Goal: Find specific page/section: Find specific page/section

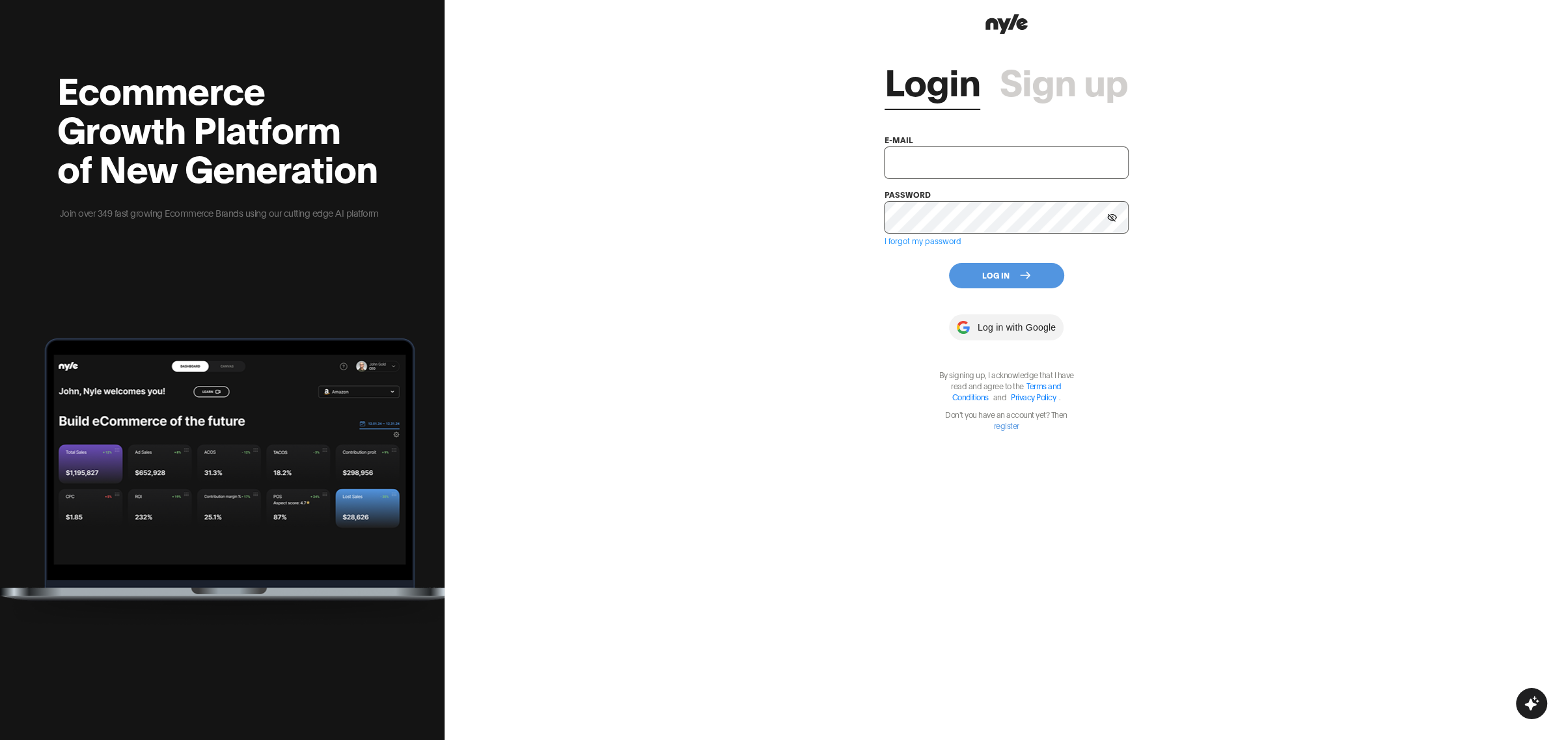
type input "showroom@nyle.ai"
click at [977, 272] on button "Log In" at bounding box center [1006, 275] width 115 height 25
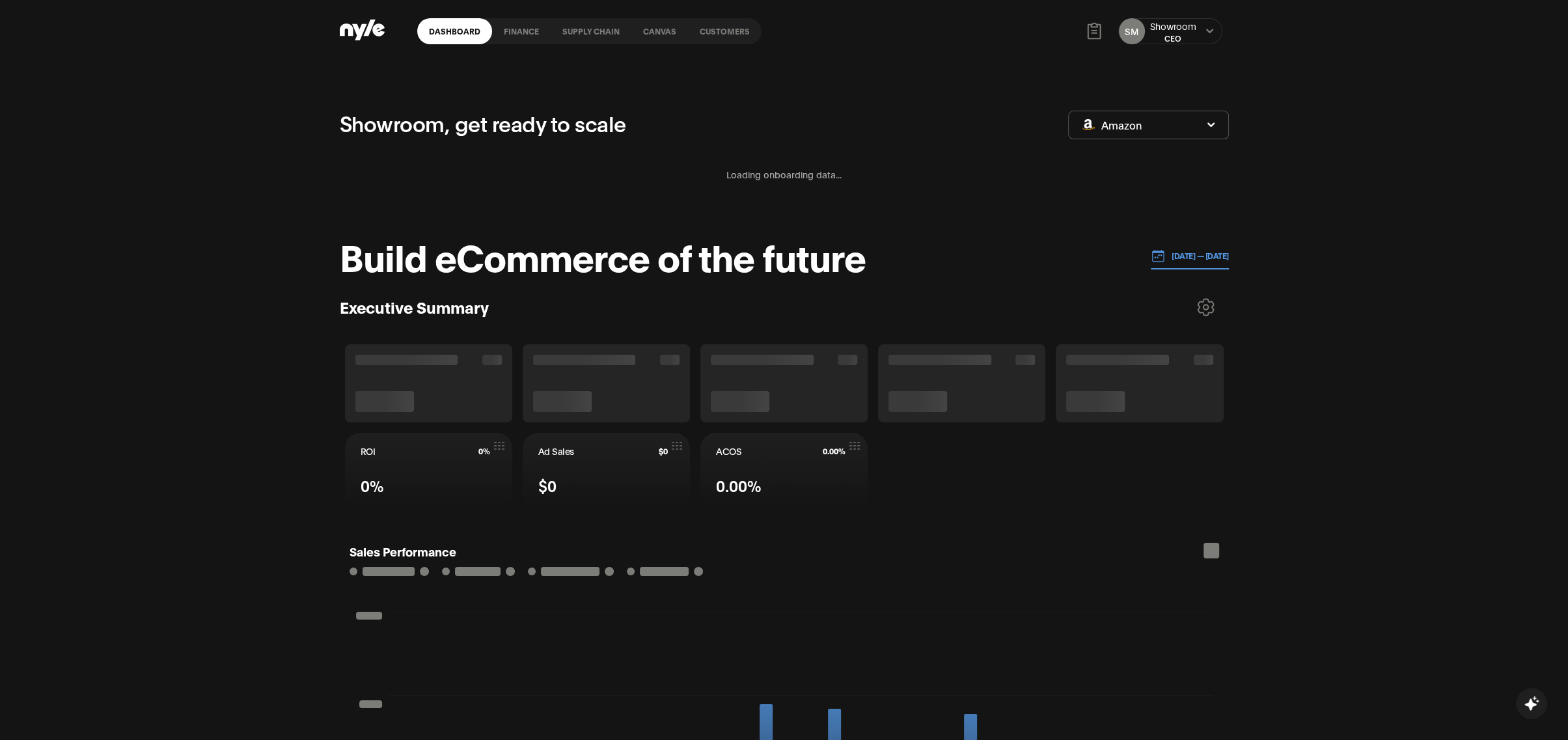
click at [1200, 34] on div "SM Showroom CEO" at bounding box center [1170, 31] width 104 height 26
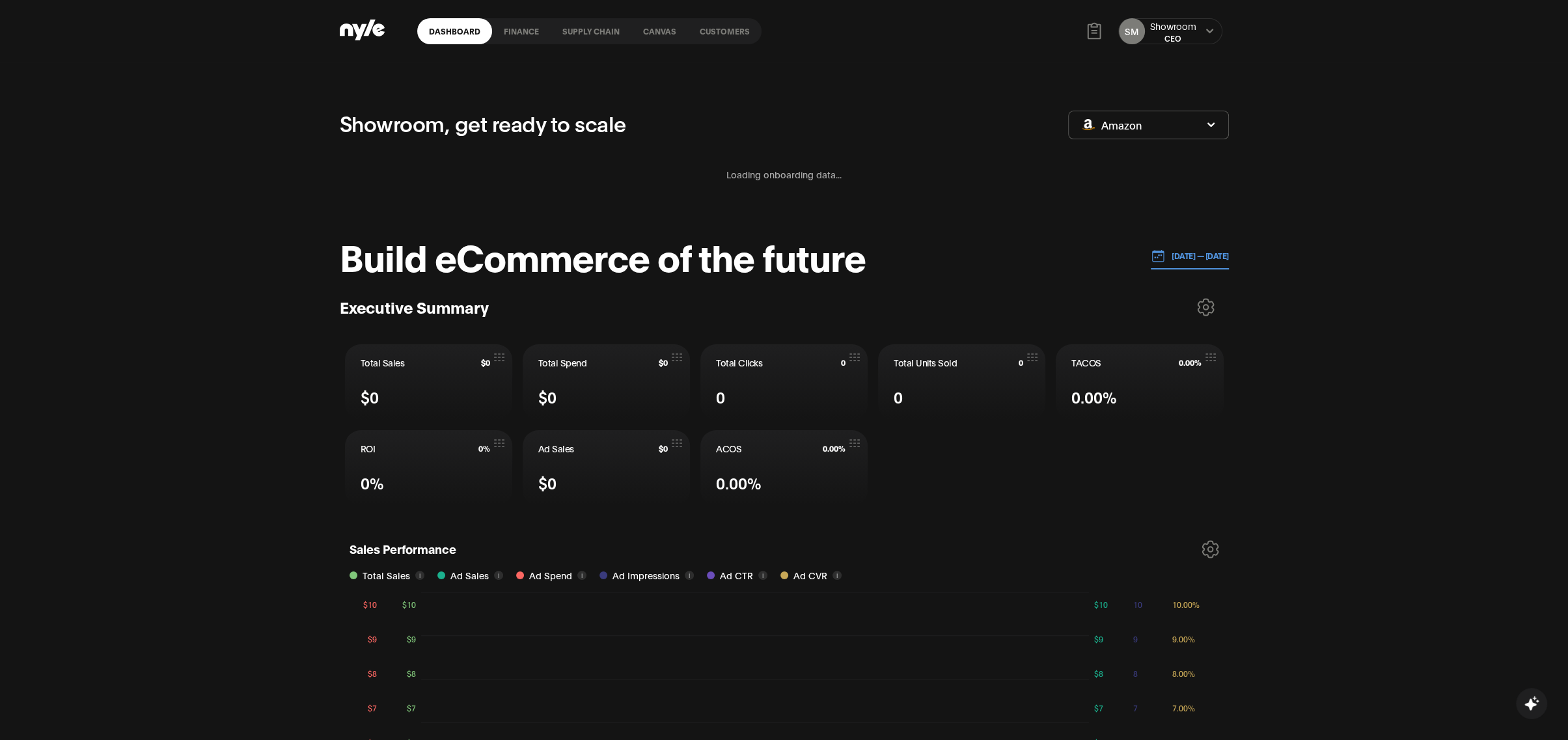
click at [738, 29] on link "Customers" at bounding box center [724, 31] width 74 height 26
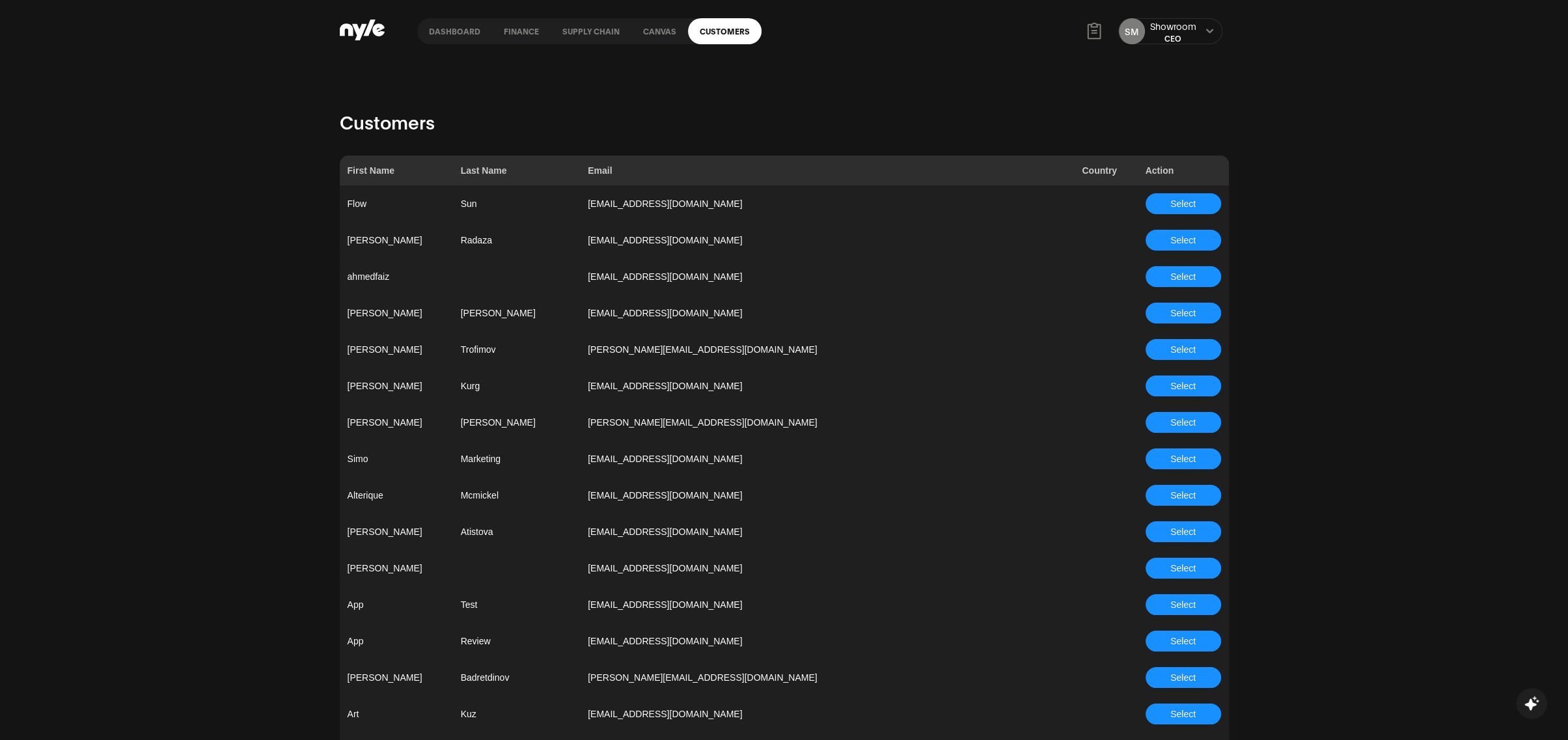
scroll to position [3693, 0]
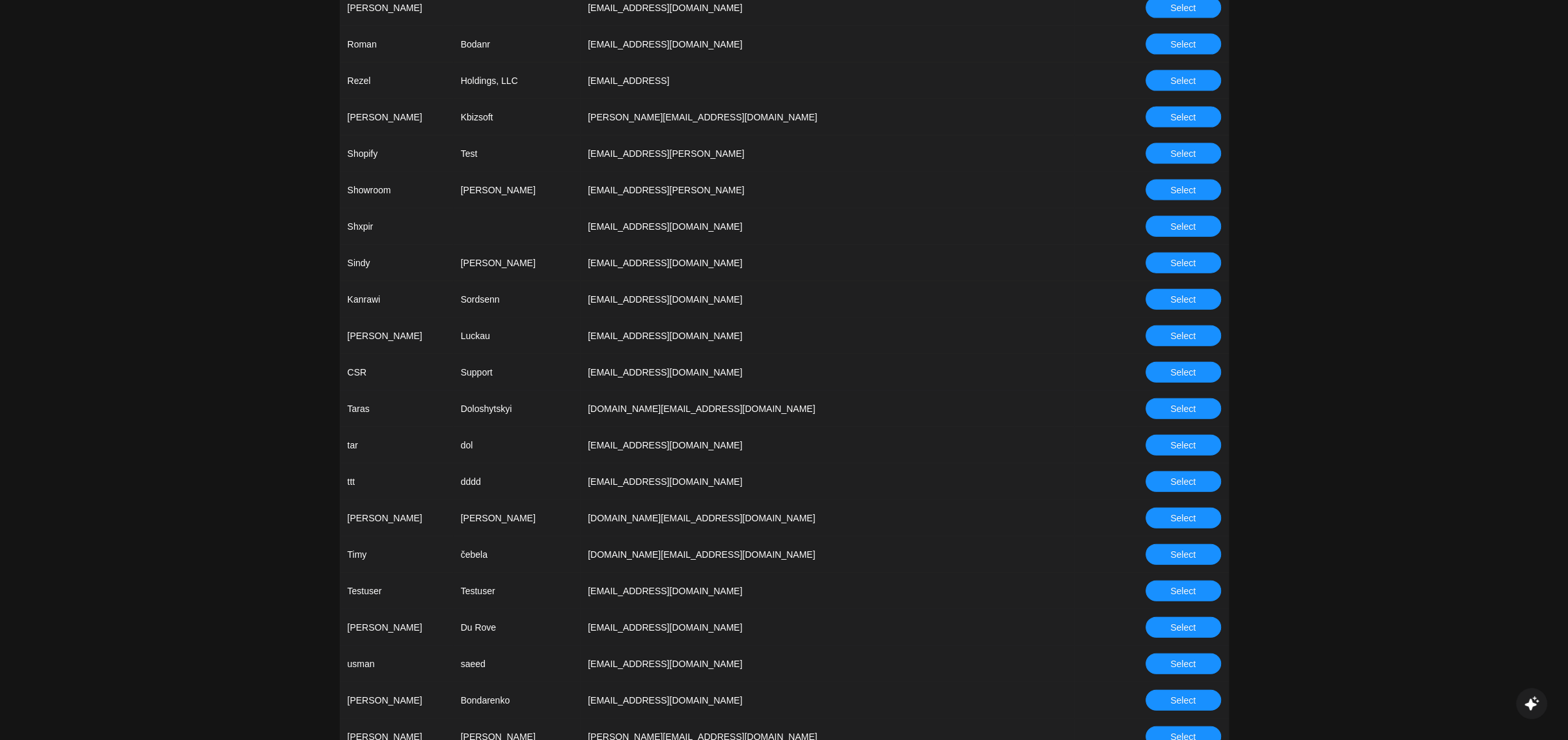
click at [1182, 366] on span "Select" at bounding box center [1182, 372] width 25 height 14
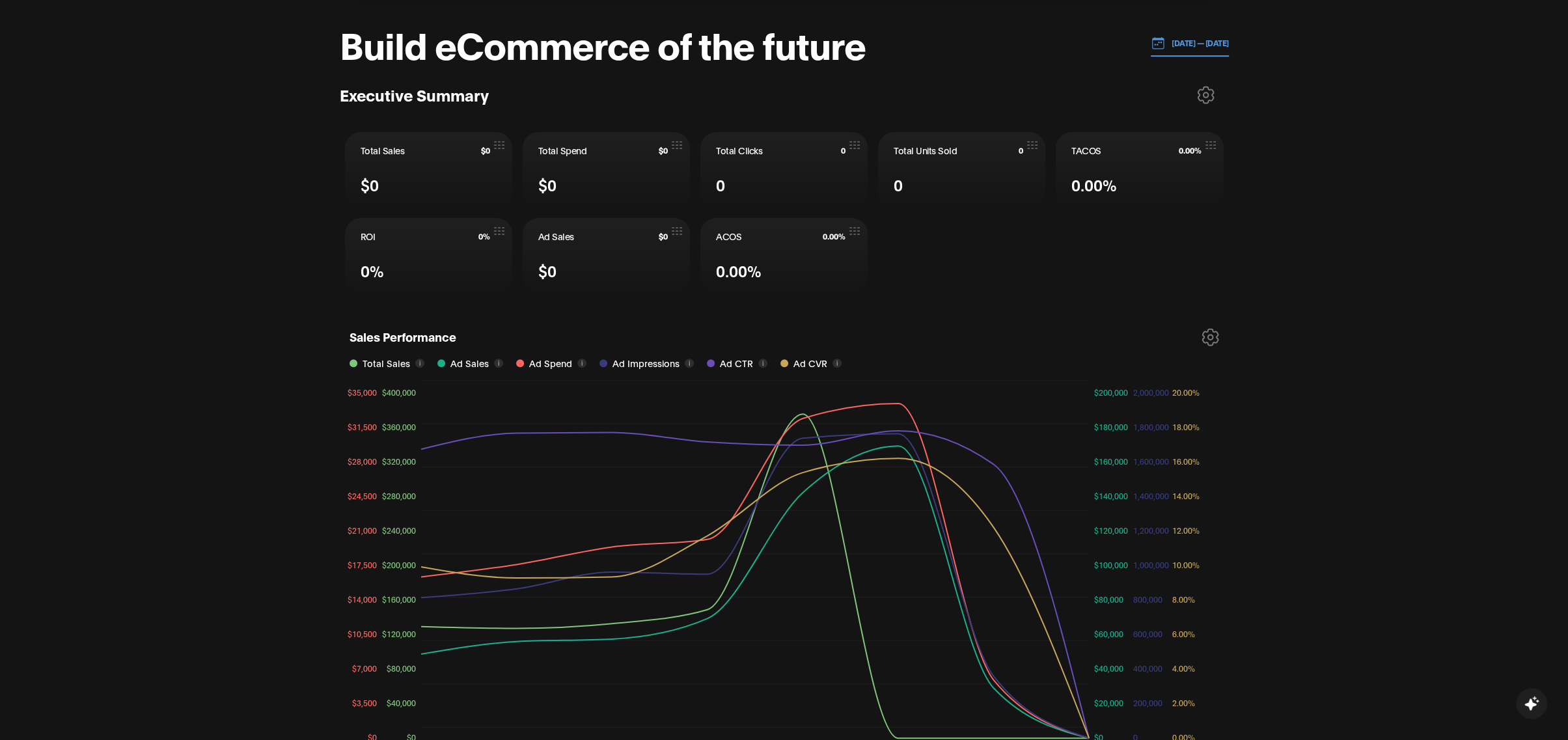
scroll to position [512, 0]
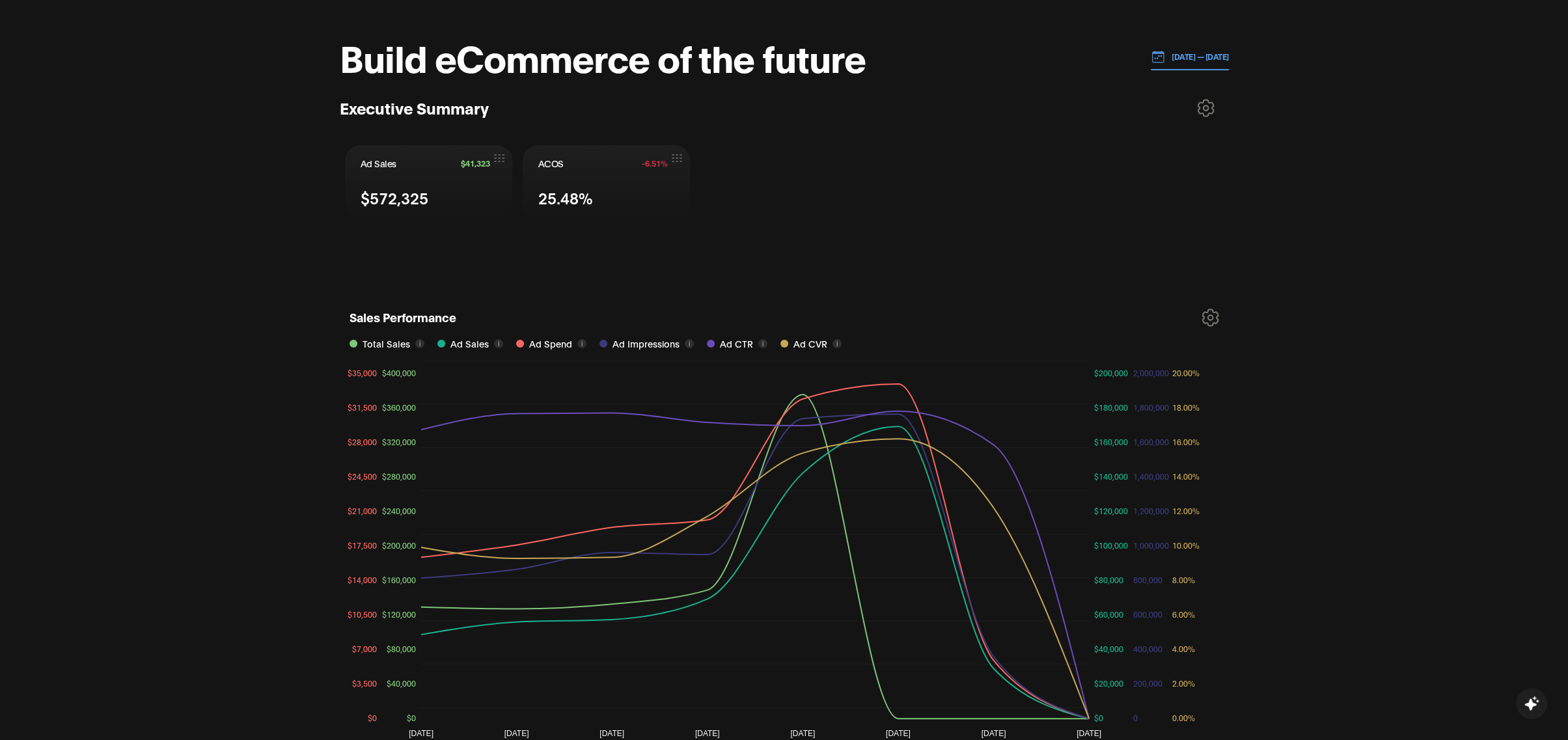
scroll to position [143, 0]
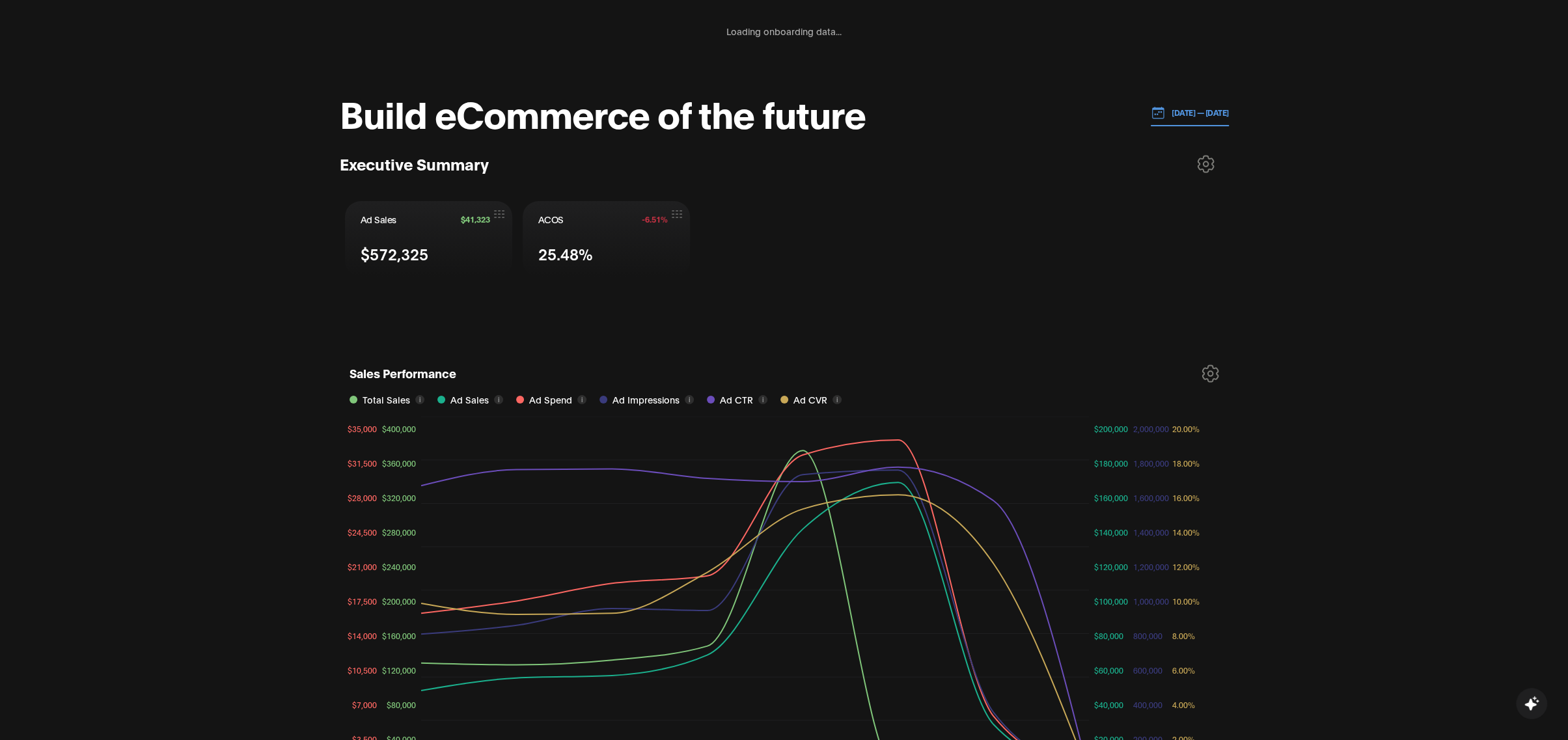
click at [1215, 173] on button at bounding box center [1205, 164] width 36 height 33
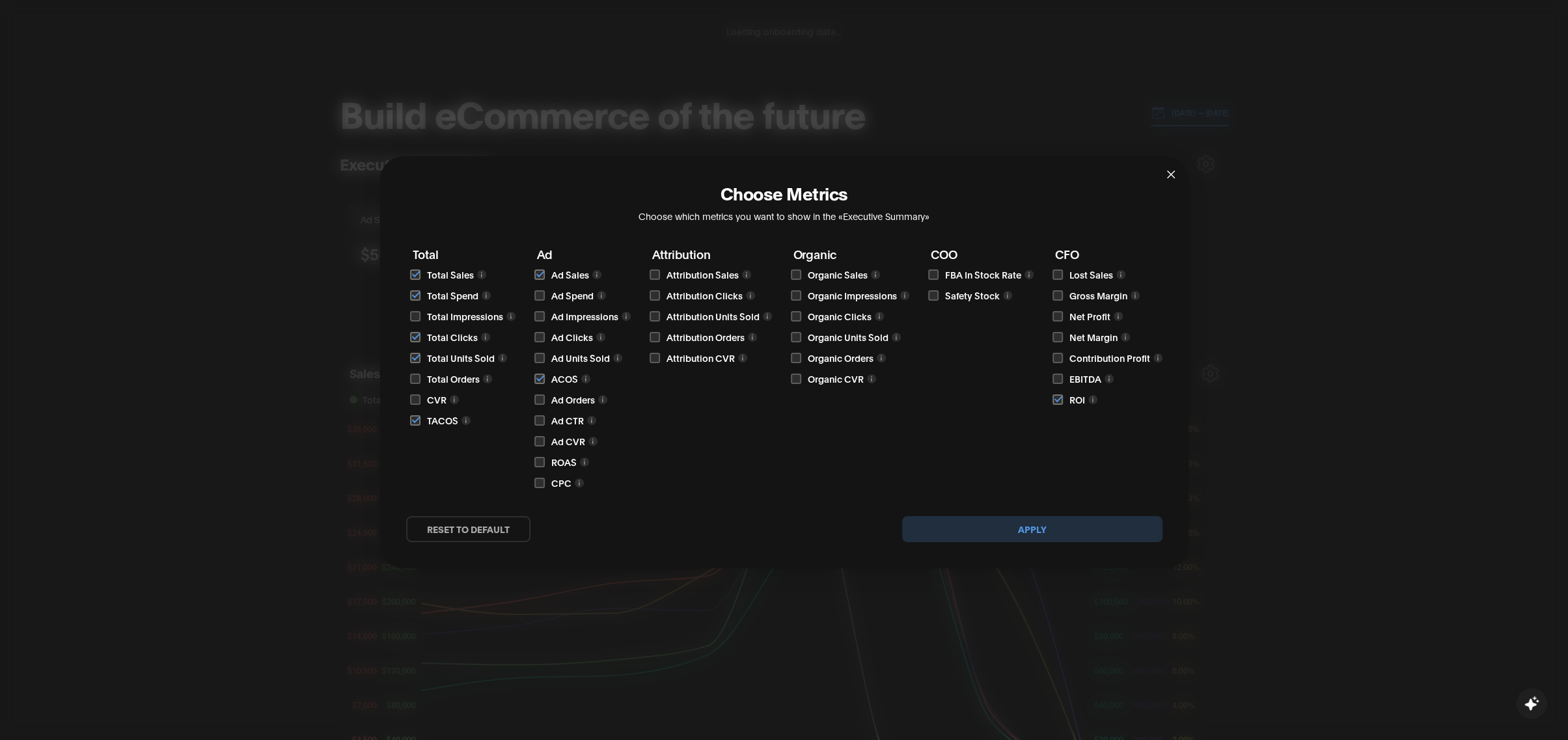
click at [537, 315] on input "checkbox" at bounding box center [539, 316] width 11 height 11
checkbox input "true"
click at [1031, 528] on button "Apply" at bounding box center [1032, 529] width 260 height 26
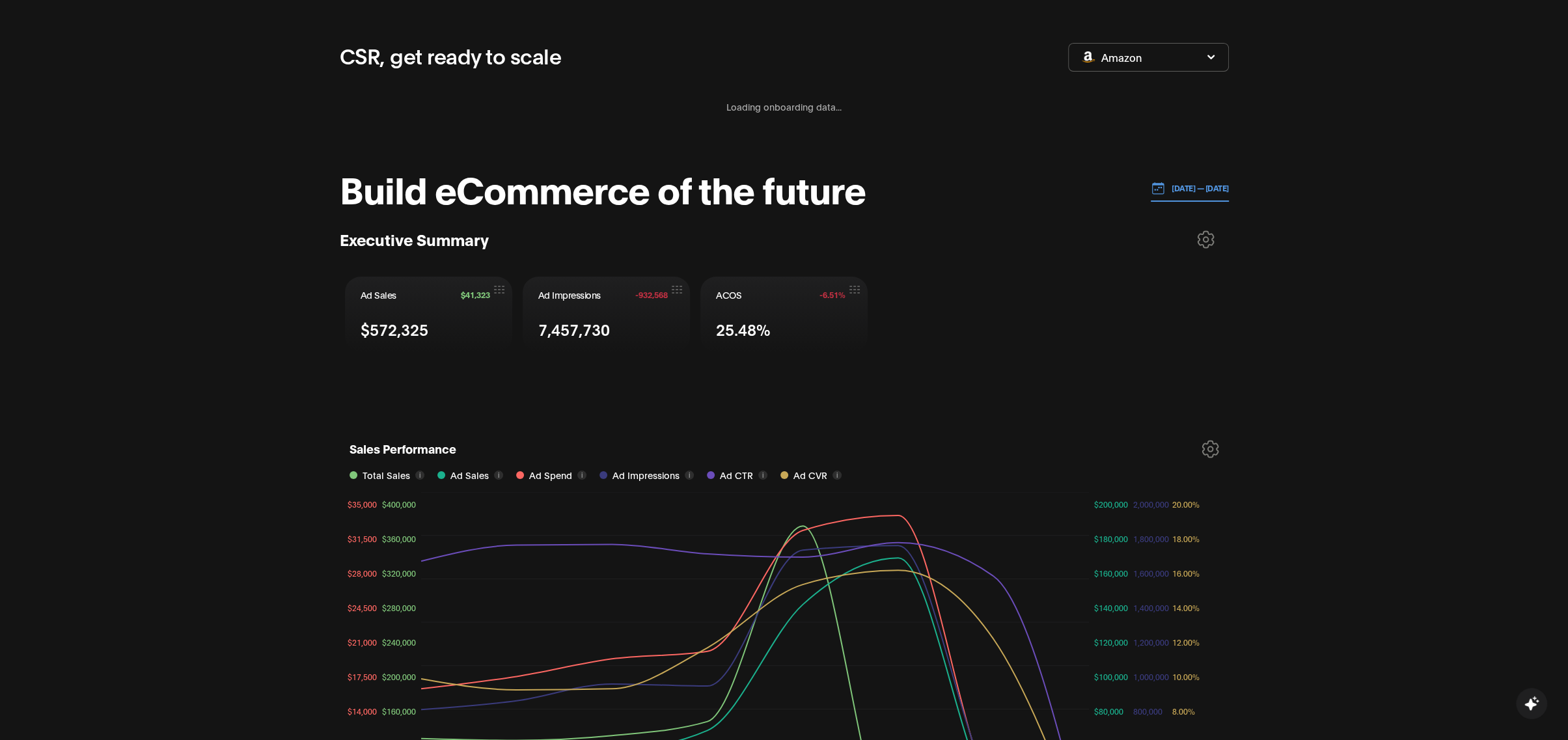
scroll to position [0, 0]
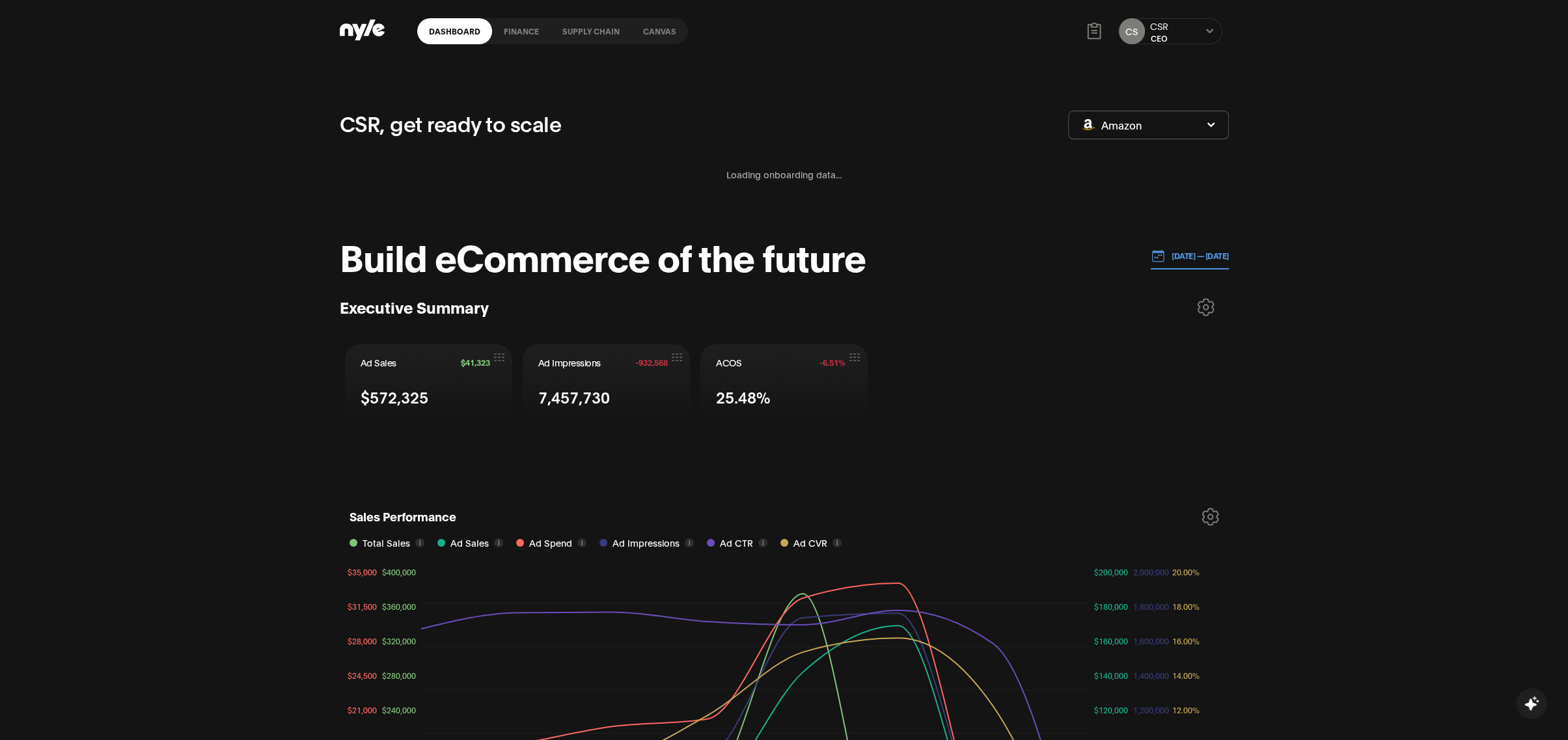
click at [532, 28] on link "finance" at bounding box center [521, 31] width 59 height 26
